Goal: Transaction & Acquisition: Purchase product/service

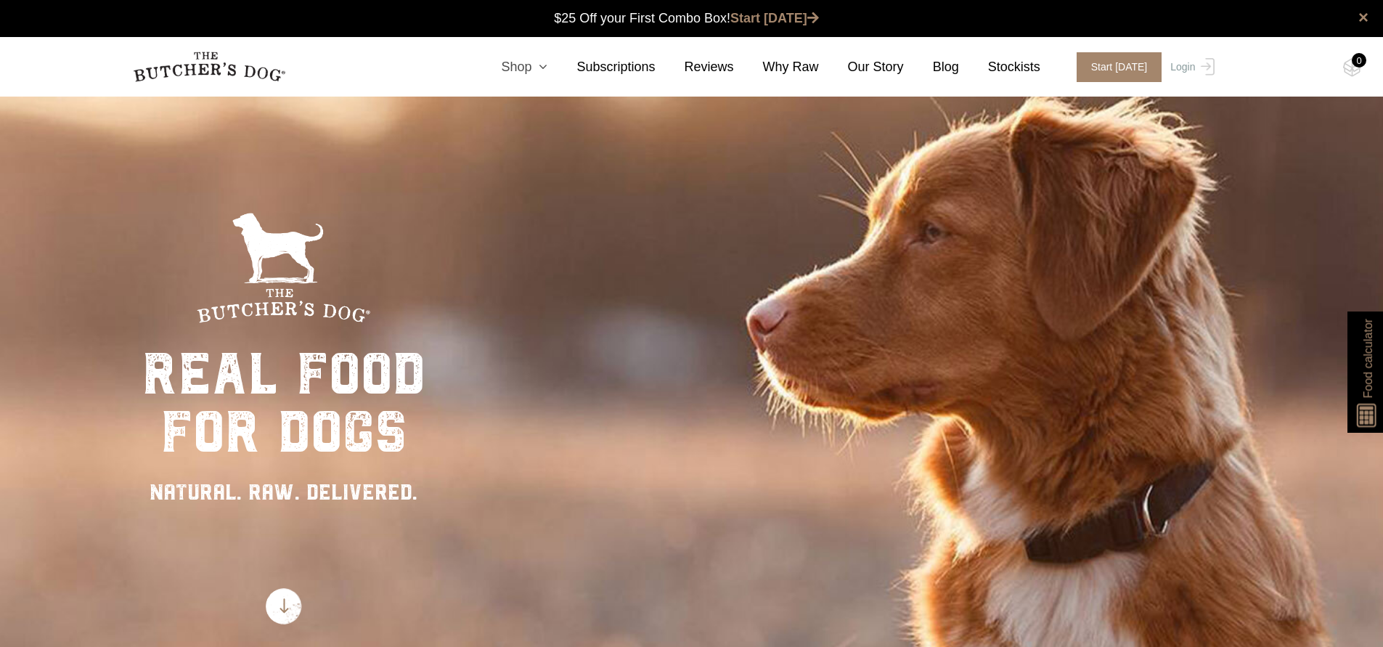
click at [542, 70] on icon at bounding box center [539, 66] width 16 height 13
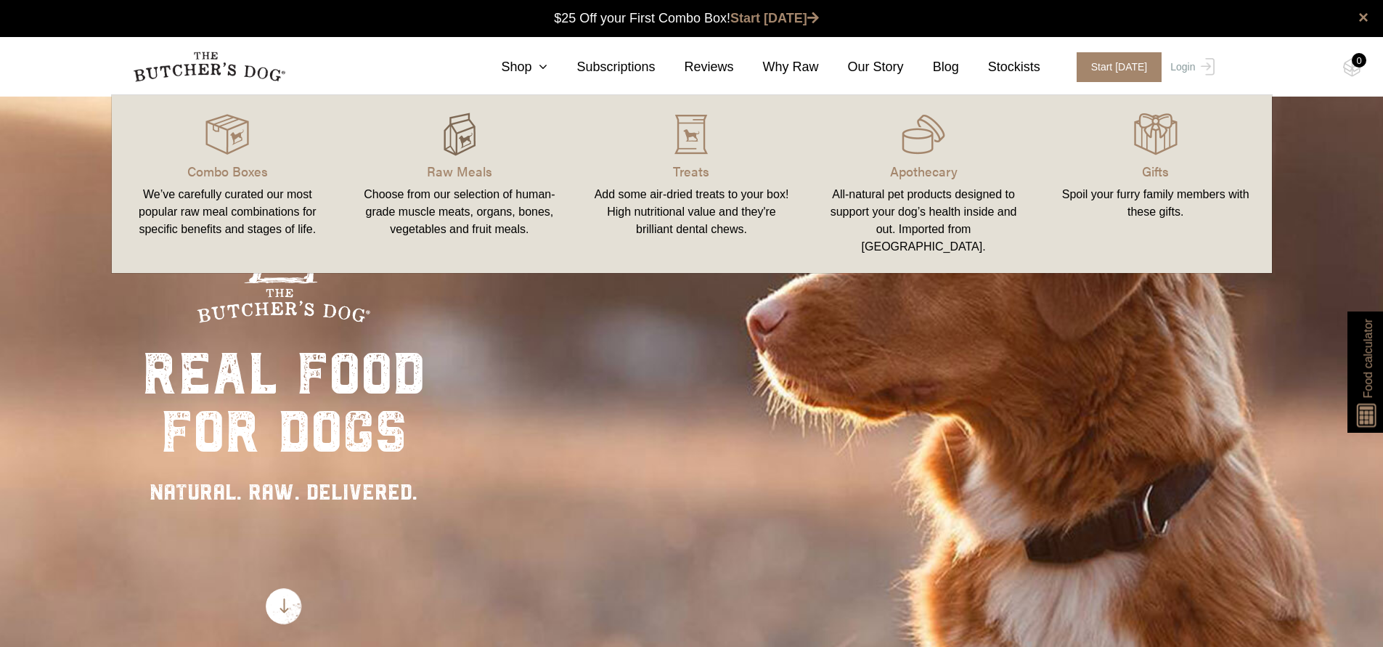
click at [448, 150] on img at bounding box center [460, 135] width 44 height 44
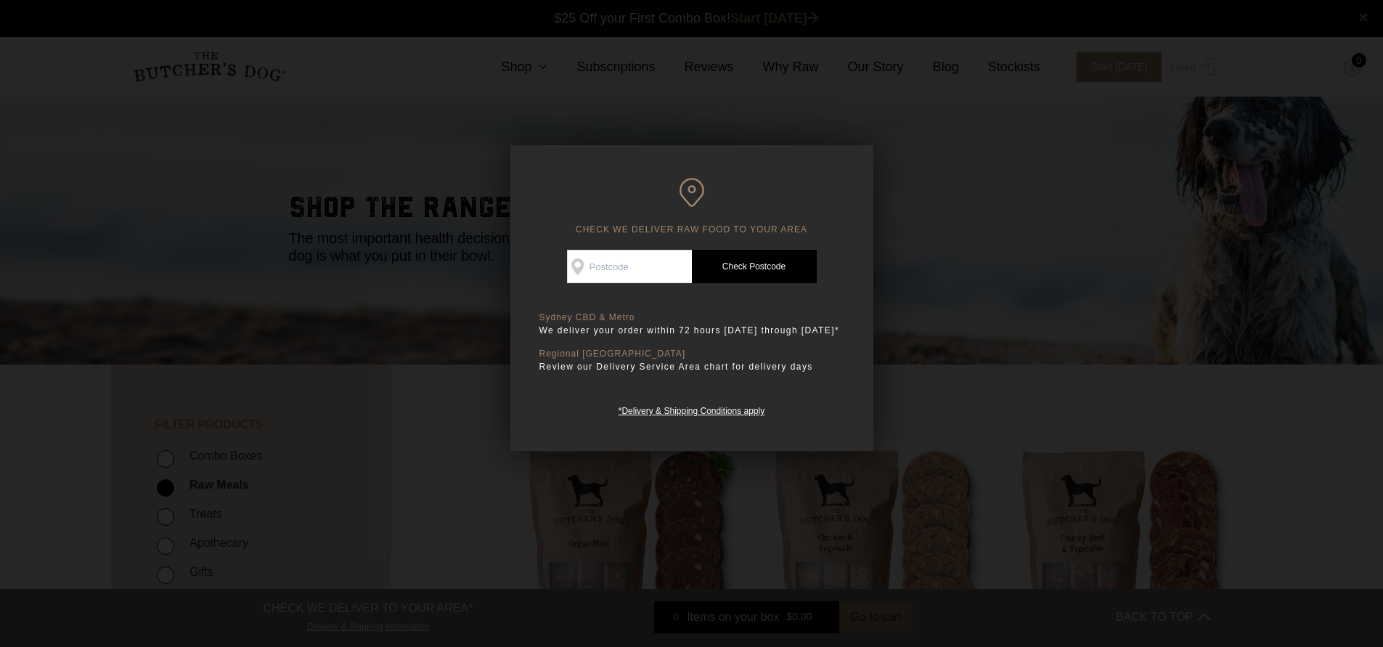
scroll to position [1, 0]
click at [641, 253] on input "Check Availability At" at bounding box center [629, 266] width 125 height 33
type input "2102"
click at [746, 274] on link "Check Postcode" at bounding box center [754, 266] width 125 height 33
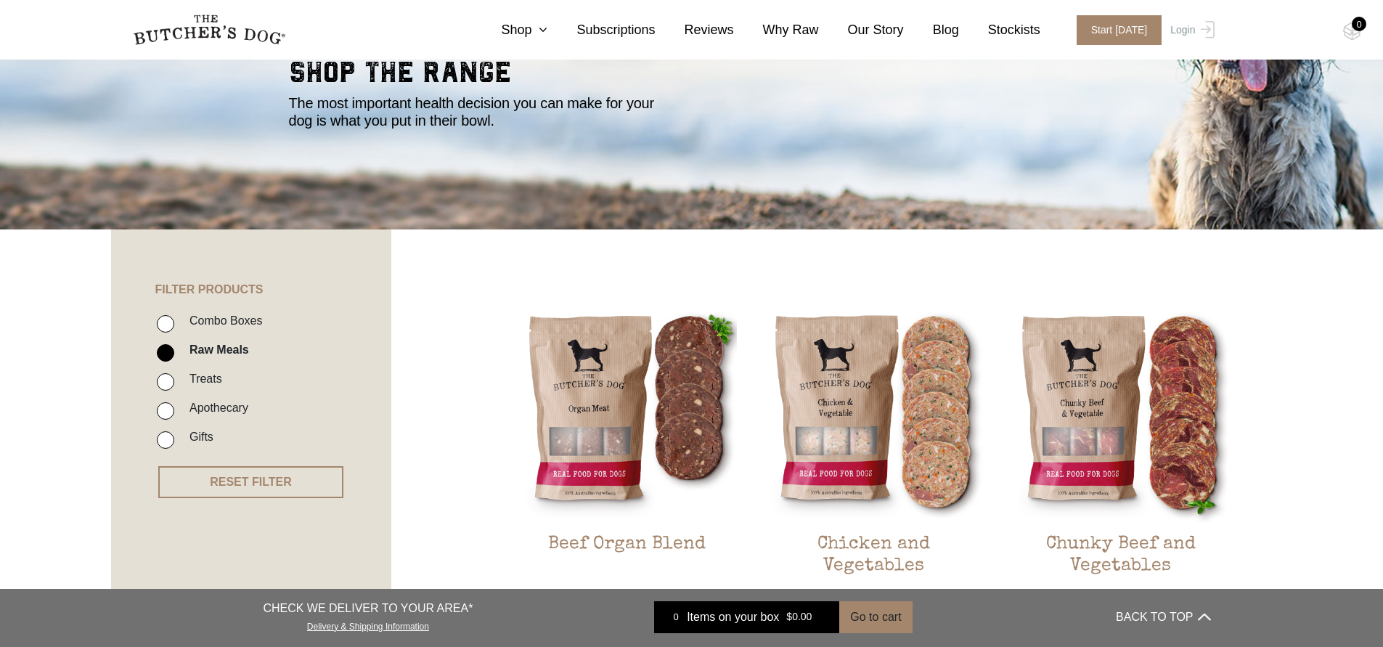
scroll to position [145, 0]
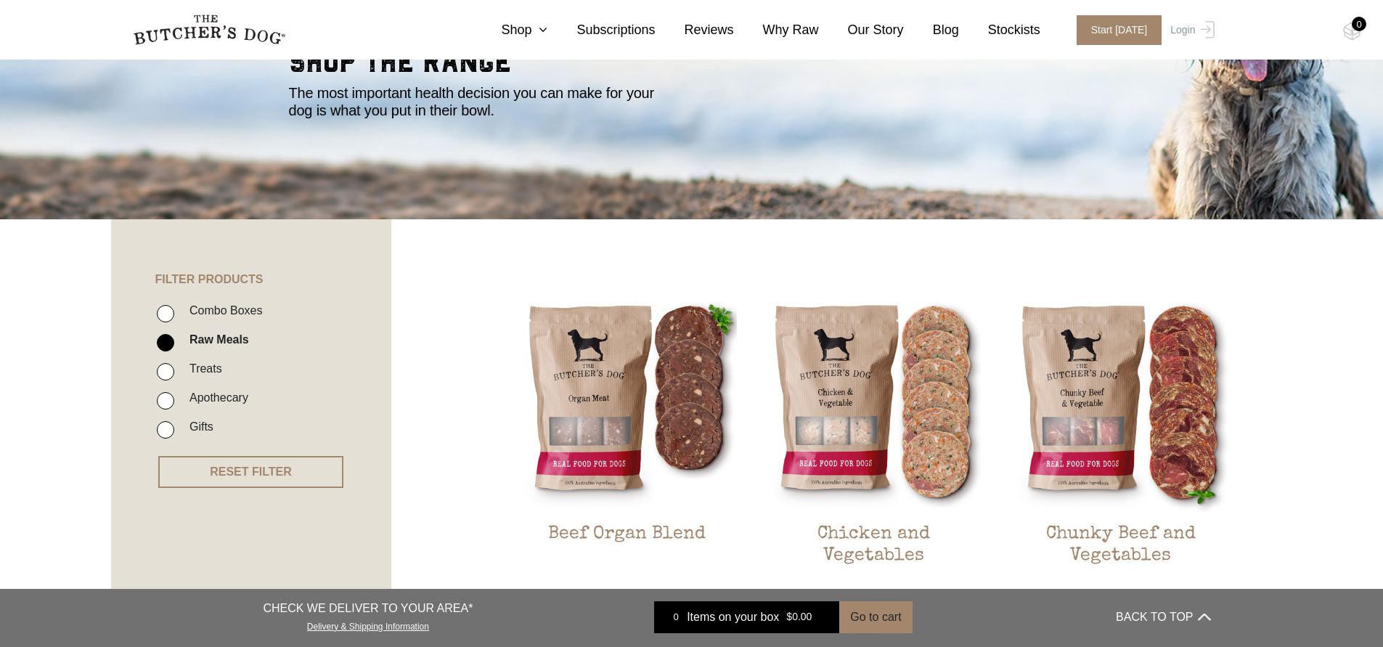
click at [166, 311] on input "Combo Boxes" at bounding box center [165, 313] width 17 height 17
checkbox input "true"
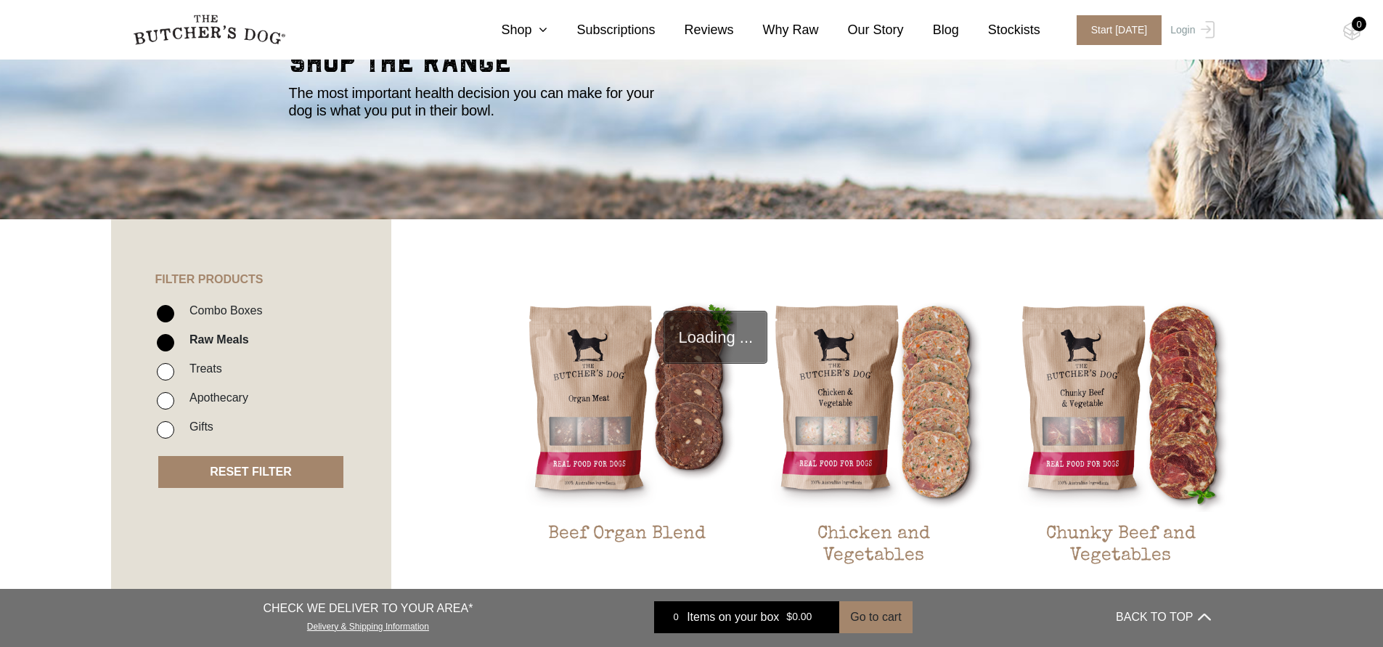
click at [256, 465] on button "RESET FILTER" at bounding box center [250, 472] width 185 height 32
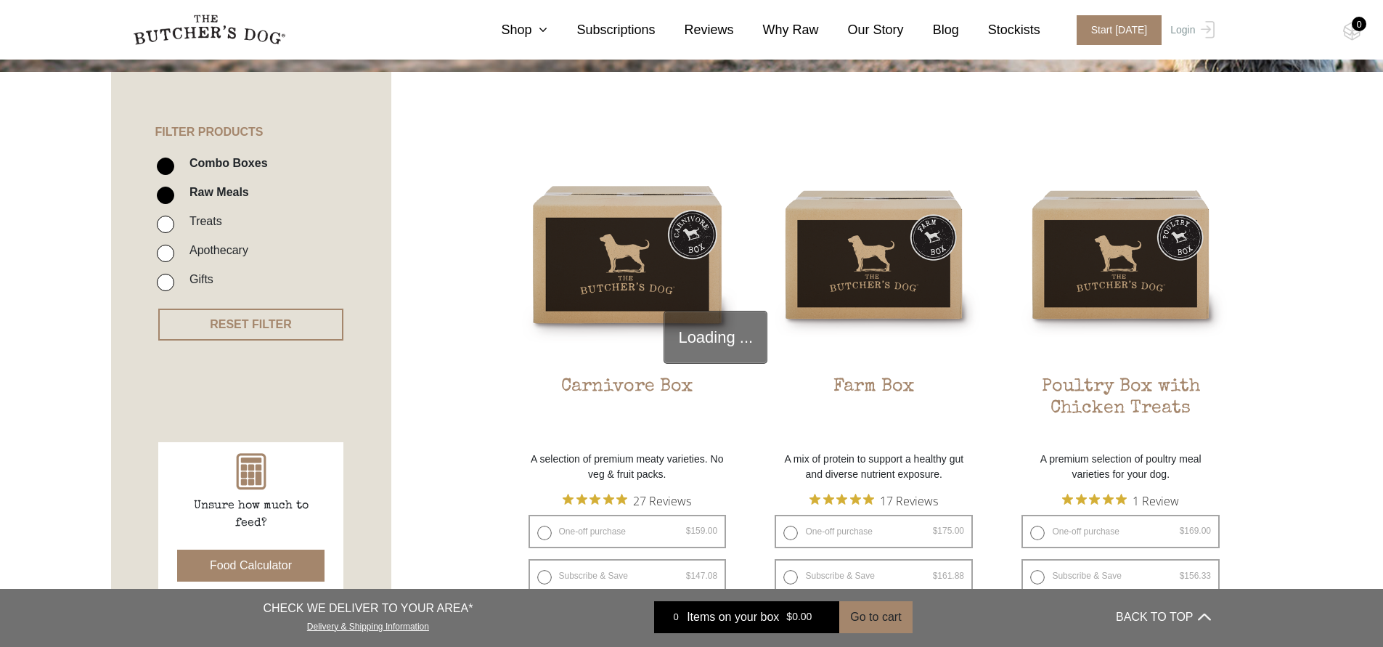
scroll to position [328, 0]
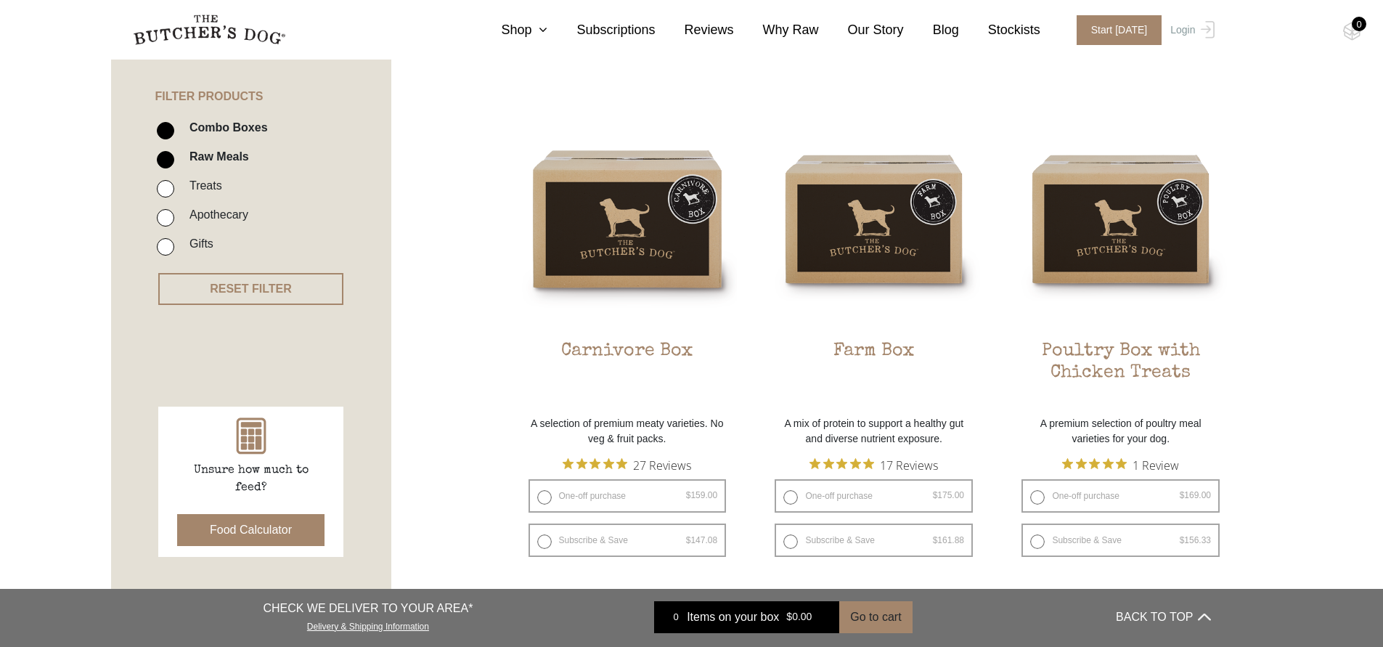
click at [165, 129] on input "Combo Boxes" at bounding box center [165, 130] width 17 height 17
checkbox input "false"
drag, startPoint x: 183, startPoint y: 284, endPoint x: 236, endPoint y: 343, distance: 79.2
click at [184, 283] on button "RESET FILTER" at bounding box center [250, 289] width 185 height 32
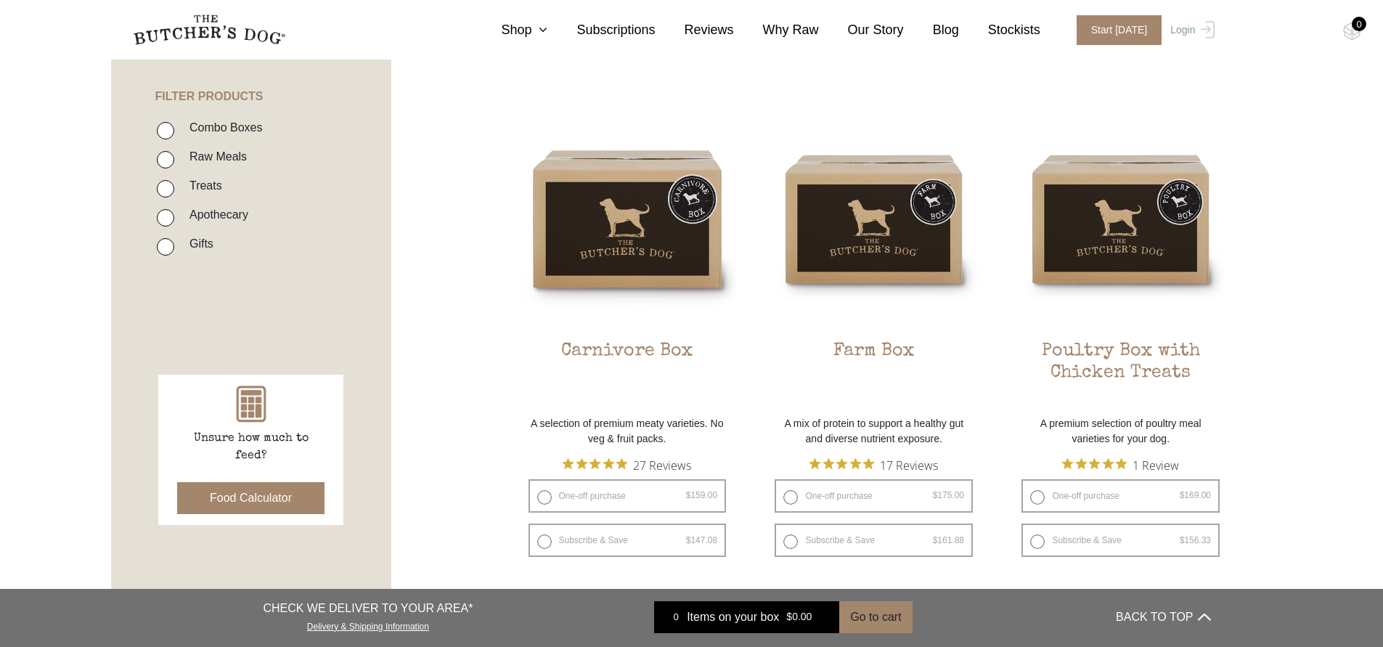
click at [168, 155] on input "Raw Meals" at bounding box center [165, 159] width 17 height 17
checkbox input "true"
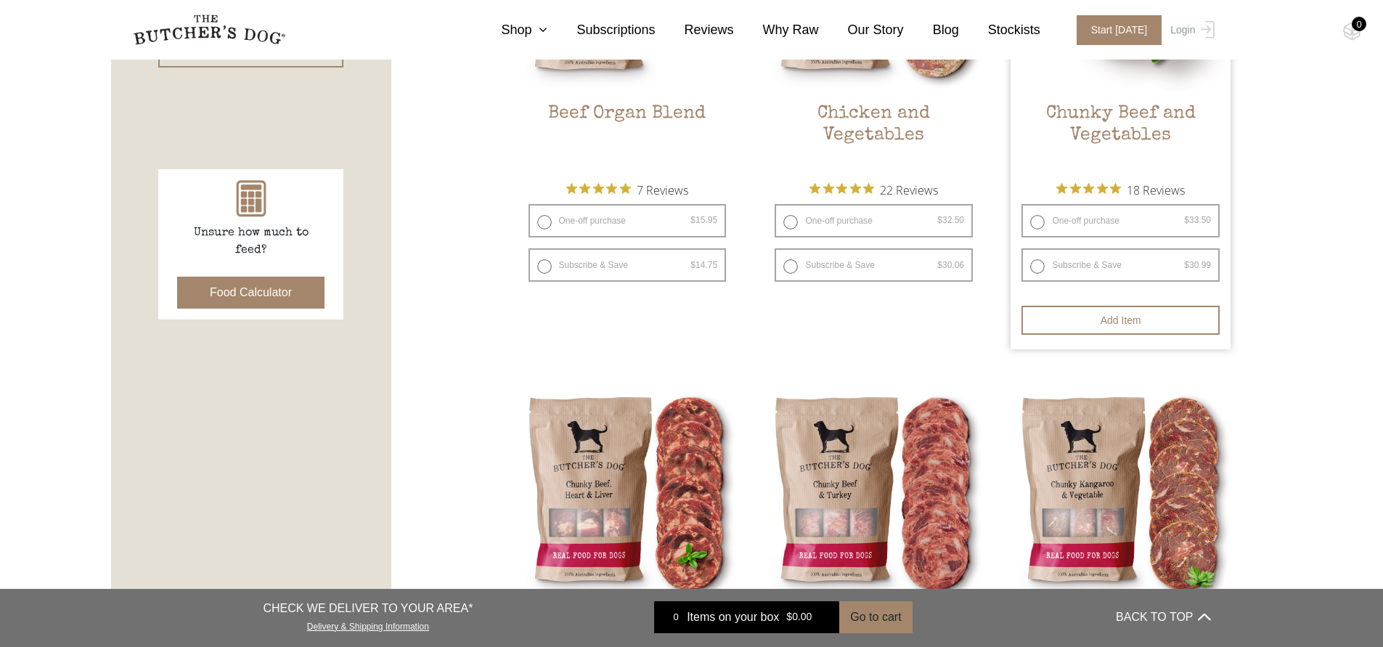
scroll to position [564, 0]
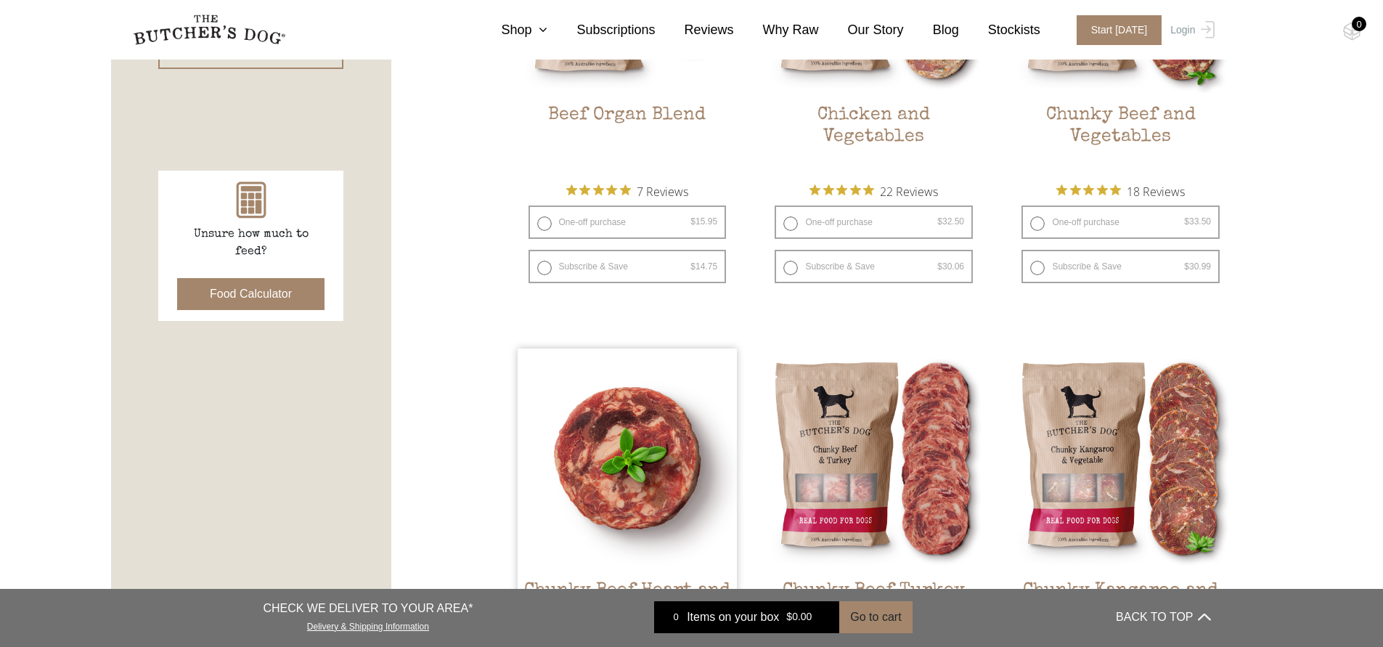
click at [602, 432] on img at bounding box center [628, 459] width 220 height 220
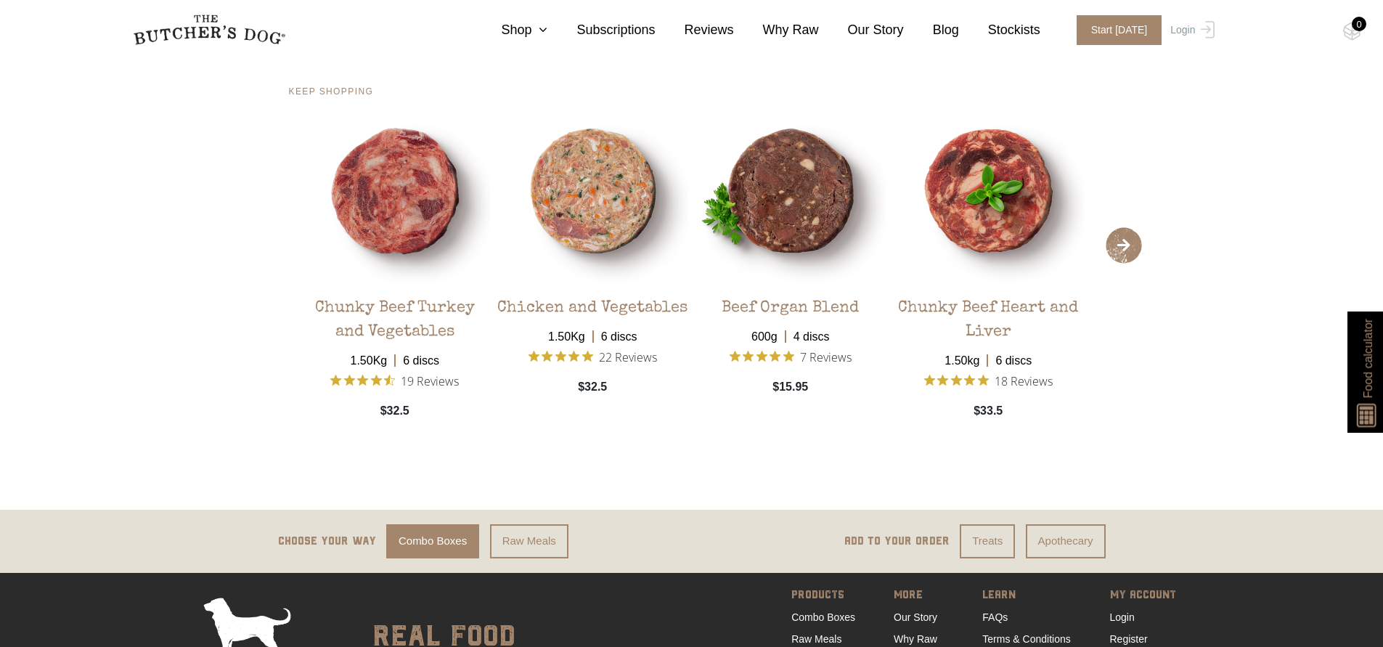
scroll to position [3280, 0]
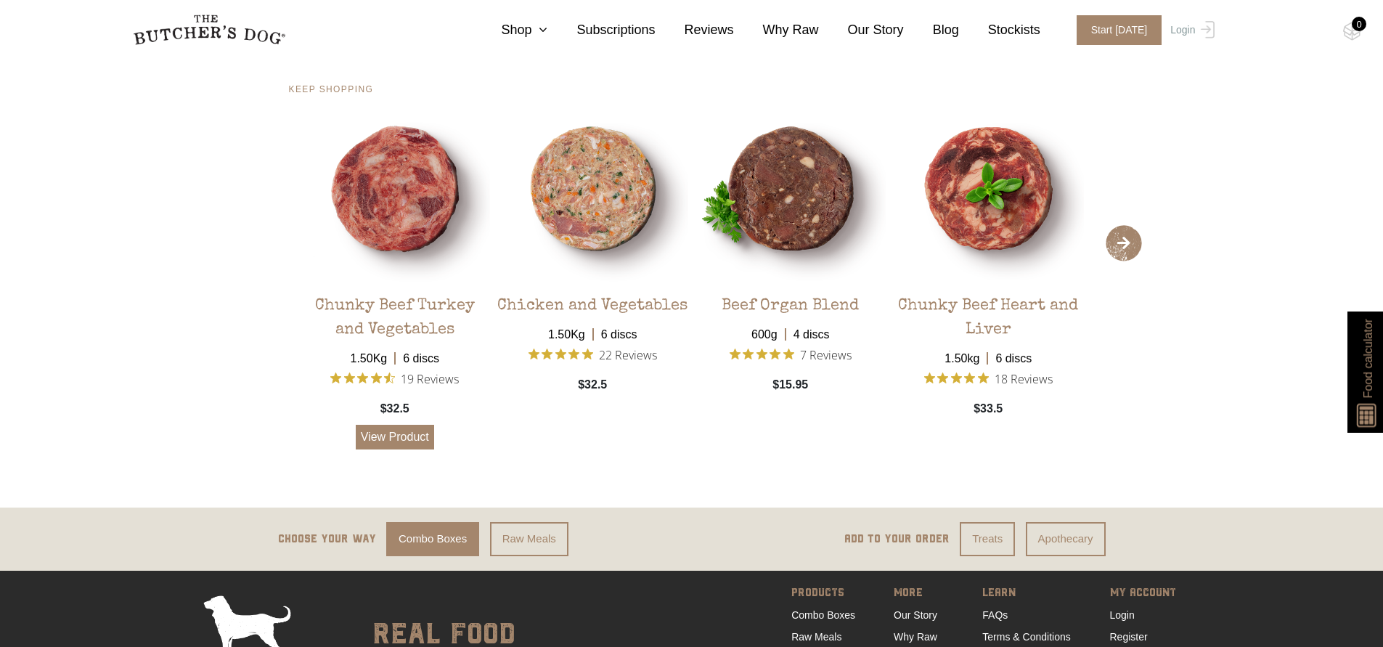
click at [381, 436] on link "View Product" at bounding box center [395, 437] width 78 height 25
